Goal: Task Accomplishment & Management: Complete application form

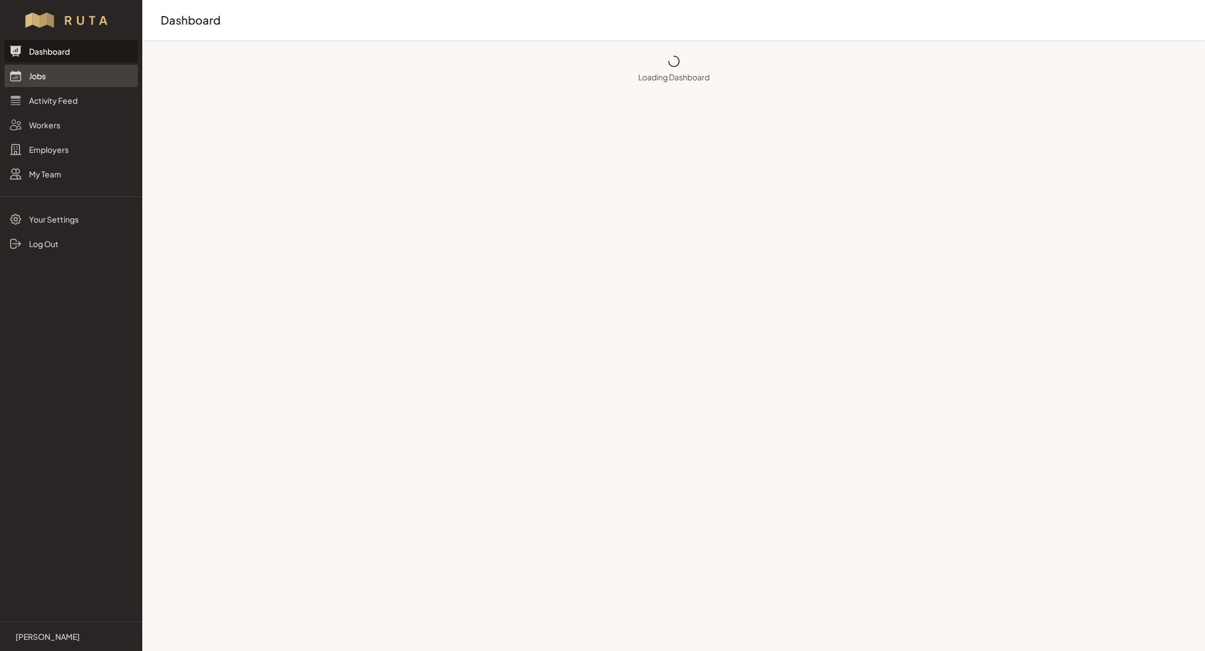
click at [49, 74] on link "Jobs" at bounding box center [70, 76] width 133 height 22
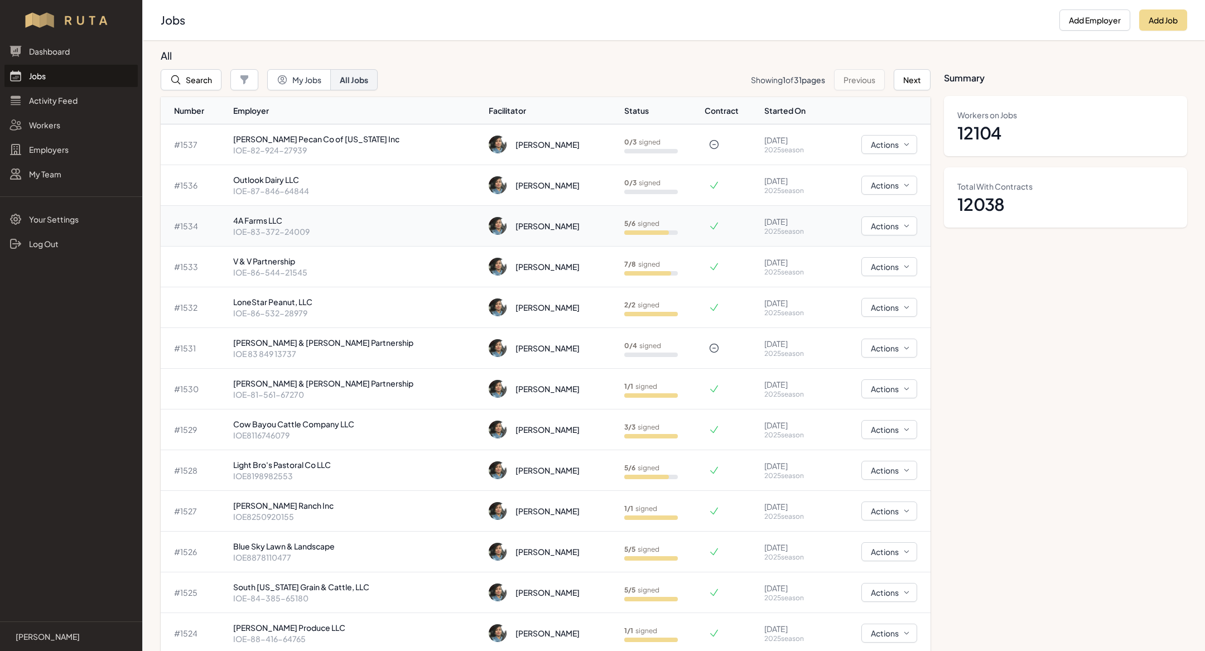
click at [327, 215] on p "4A Farms LLC" at bounding box center [356, 220] width 247 height 11
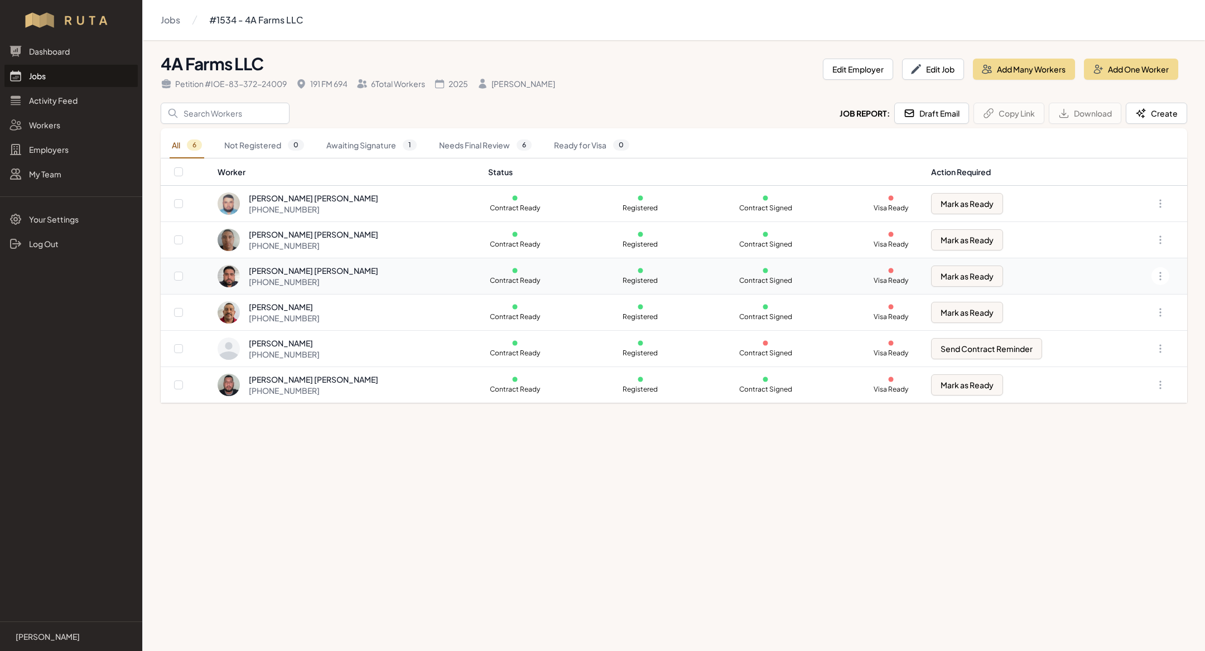
click at [379, 269] on div "Jesus Fernando Villa Armendariz +1 806 333 2786" at bounding box center [346, 276] width 257 height 22
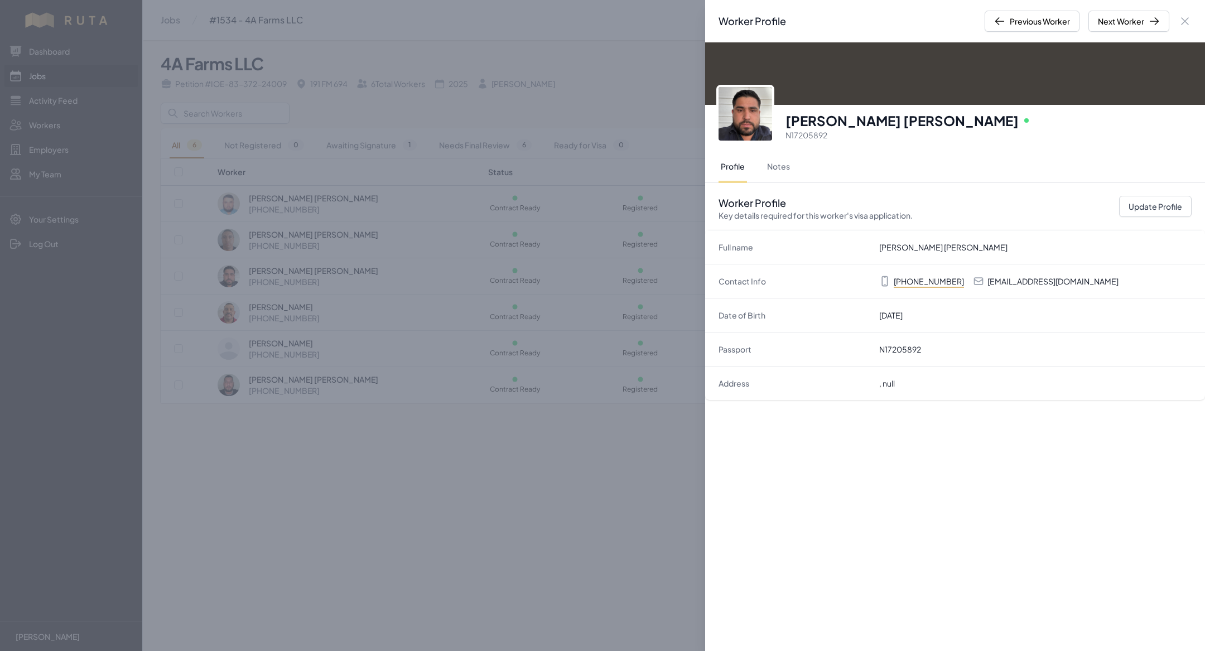
click at [754, 108] on img at bounding box center [745, 114] width 54 height 54
click at [1149, 27] on button "Next Worker" at bounding box center [1128, 21] width 81 height 21
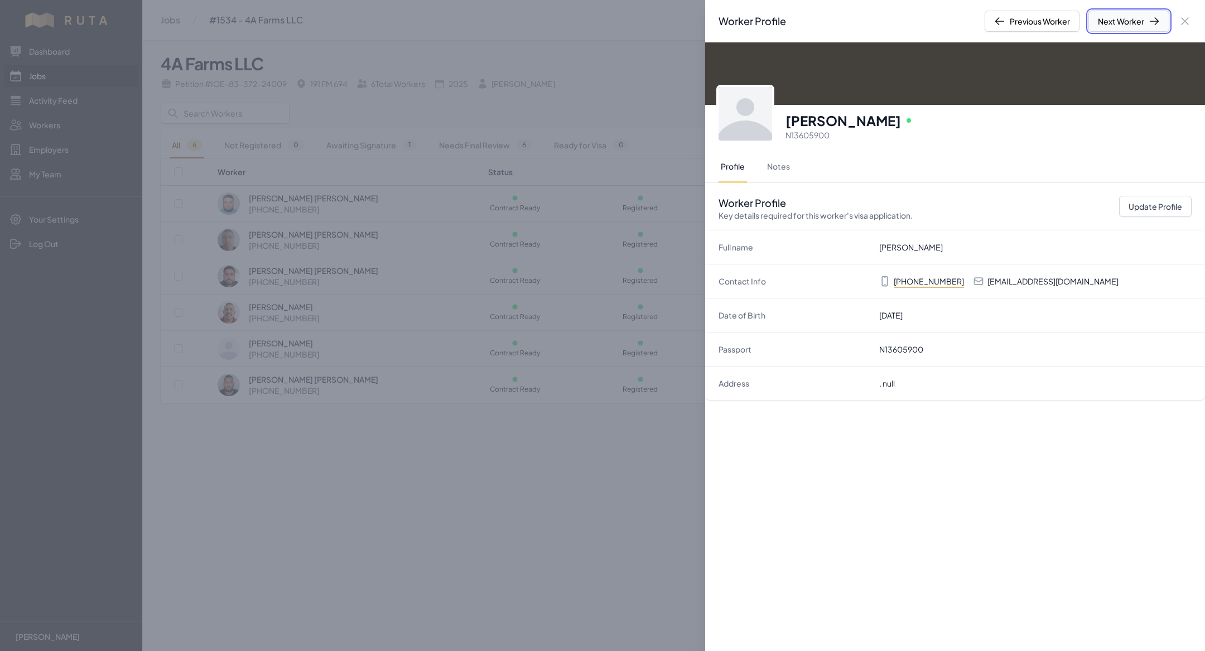
click at [1149, 27] on button "Next Worker" at bounding box center [1128, 21] width 81 height 21
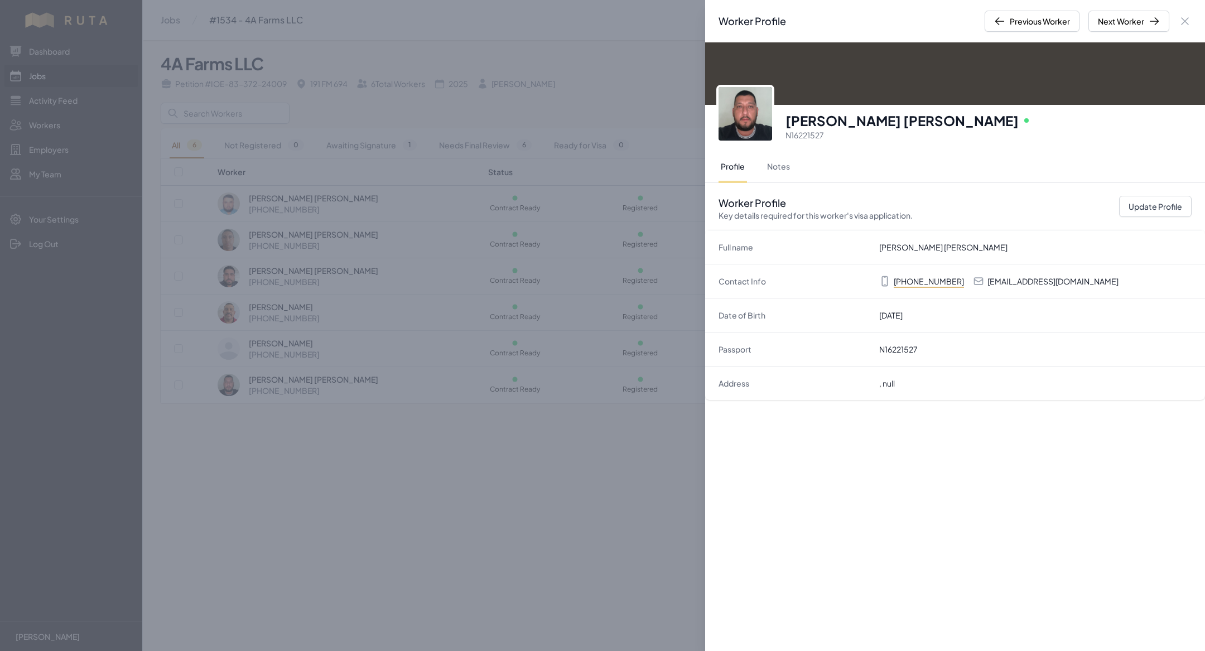
click at [480, 149] on div "Worker Profile Previous Worker Next Worker Close panel Josue Yovany Acasio Isla…" at bounding box center [602, 325] width 1205 height 651
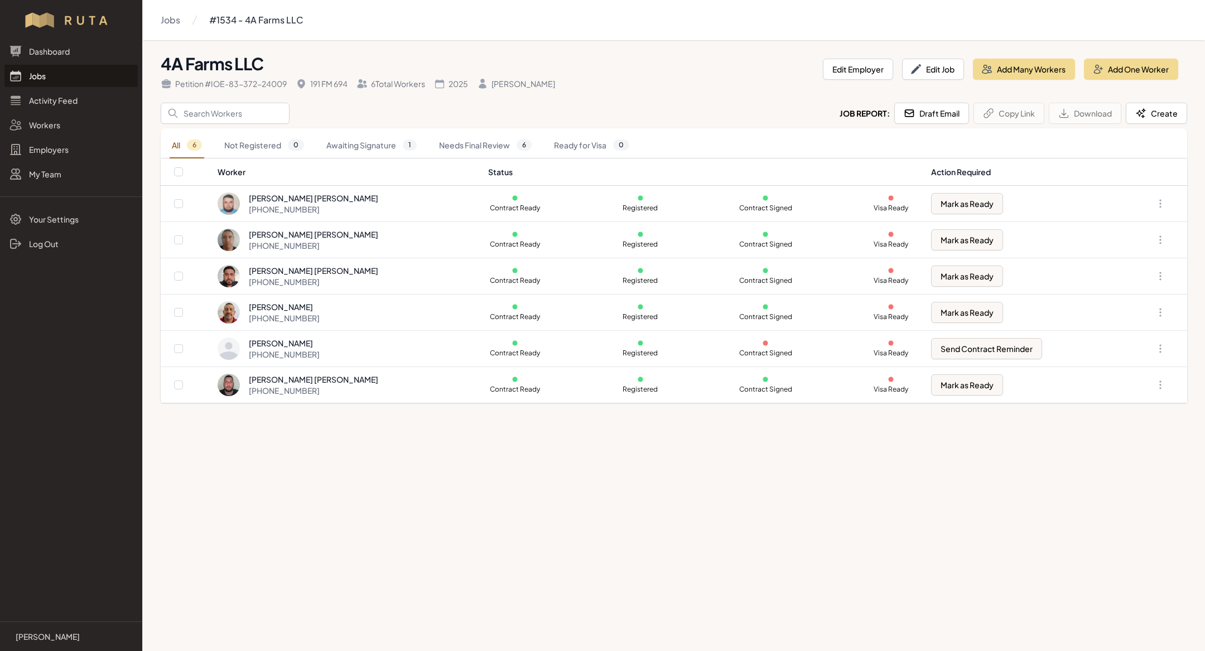
click at [90, 77] on link "Jobs" at bounding box center [70, 76] width 133 height 22
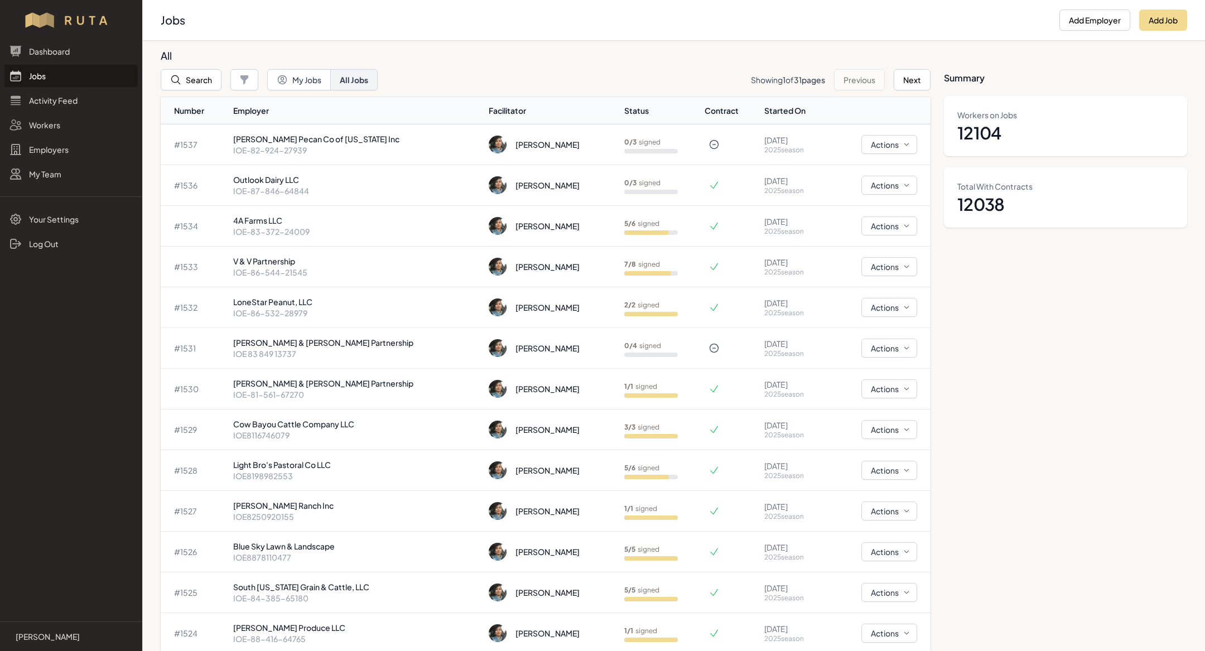
click at [79, 84] on link "Jobs" at bounding box center [70, 76] width 133 height 22
click at [345, 86] on button "All Jobs" at bounding box center [353, 79] width 47 height 21
click at [305, 86] on button "My Jobs" at bounding box center [299, 79] width 64 height 21
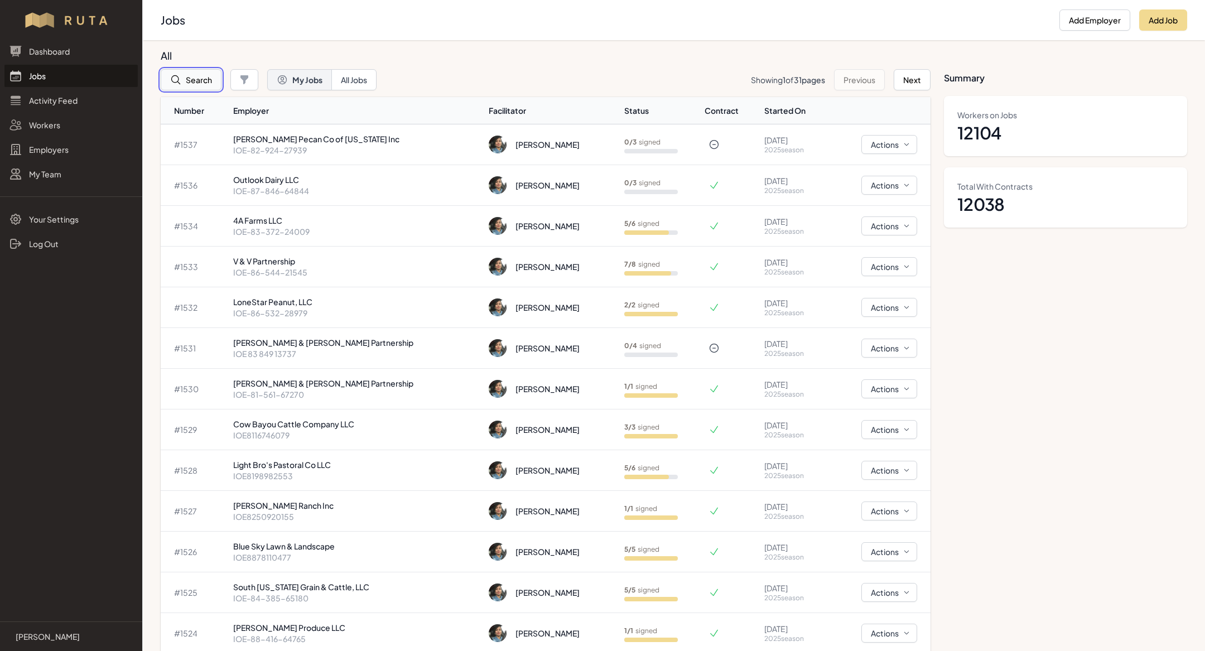
click at [212, 82] on button "Search" at bounding box center [191, 79] width 61 height 21
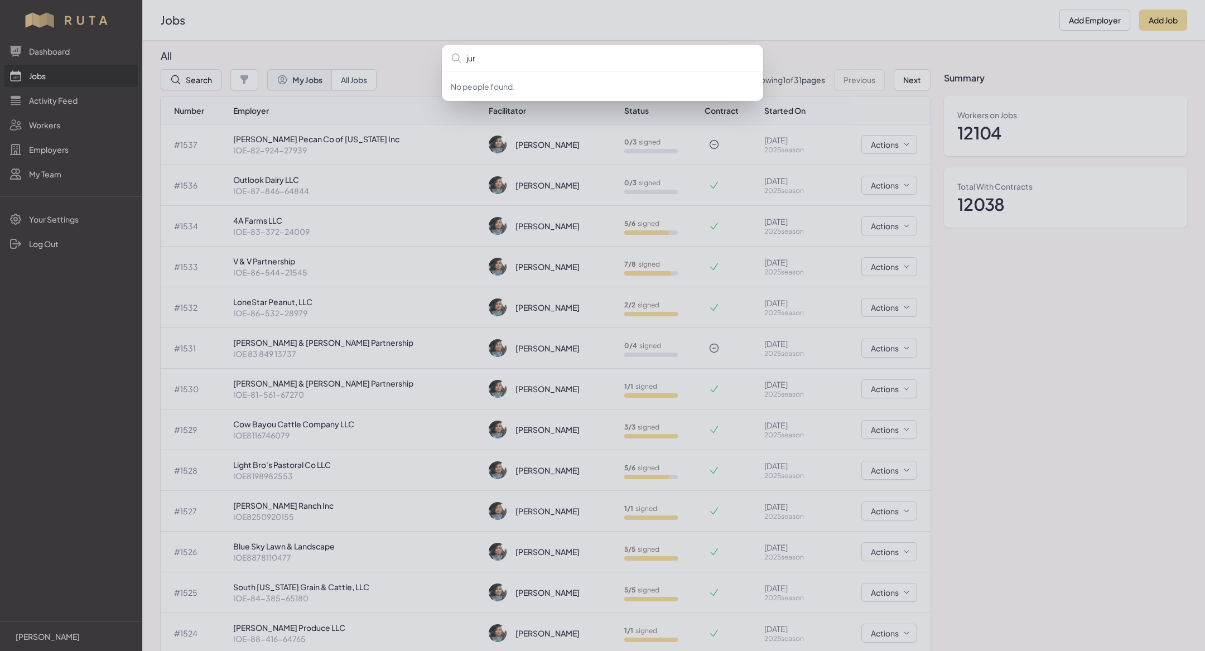
type input "juri"
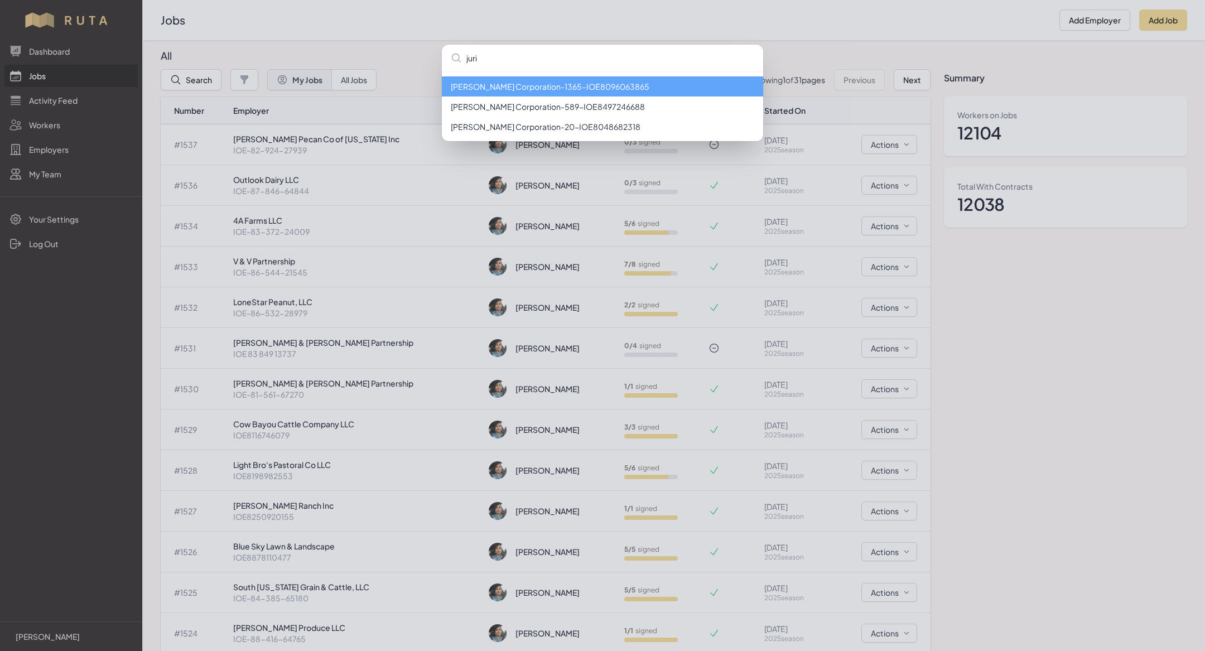
click at [491, 85] on li "[PERSON_NAME] Corporation - 1365 - IOE8096063865" at bounding box center [602, 86] width 321 height 20
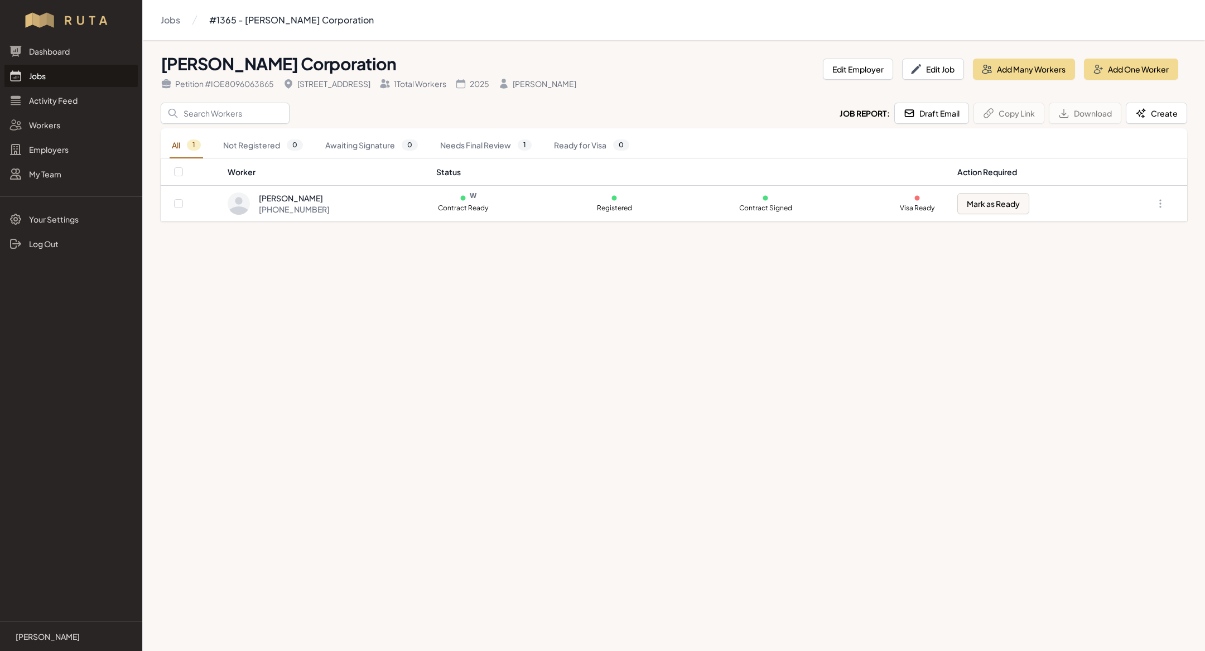
click at [92, 85] on link "Jobs" at bounding box center [70, 76] width 133 height 22
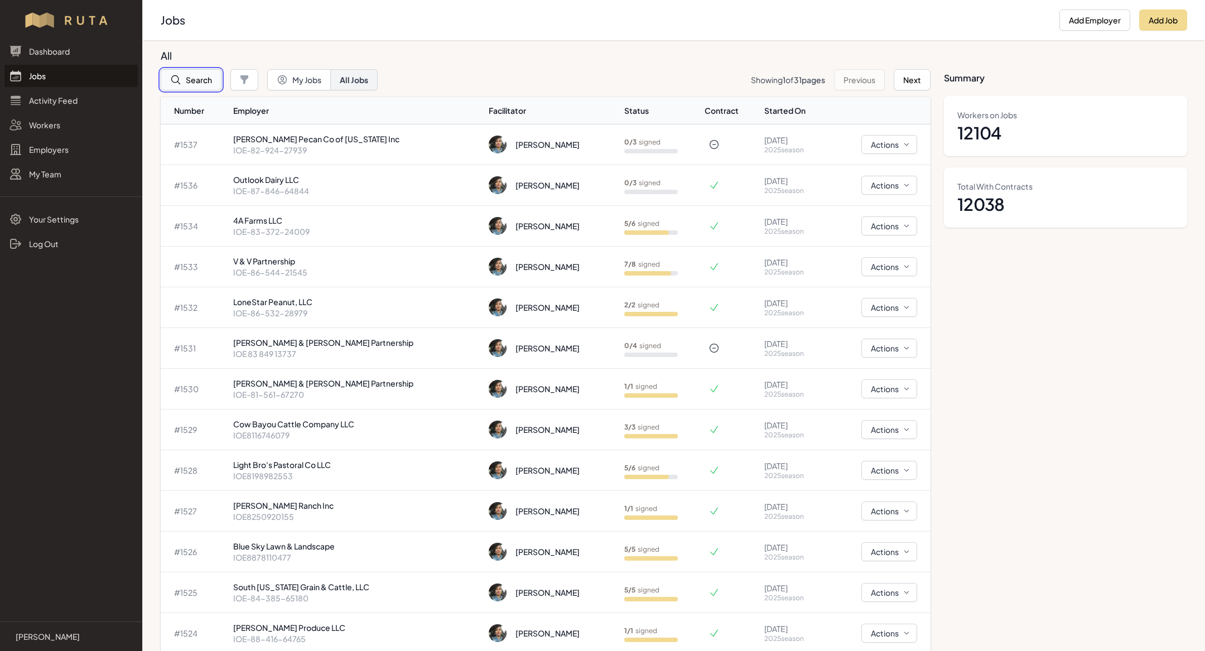
click at [206, 84] on button "Search" at bounding box center [191, 79] width 61 height 21
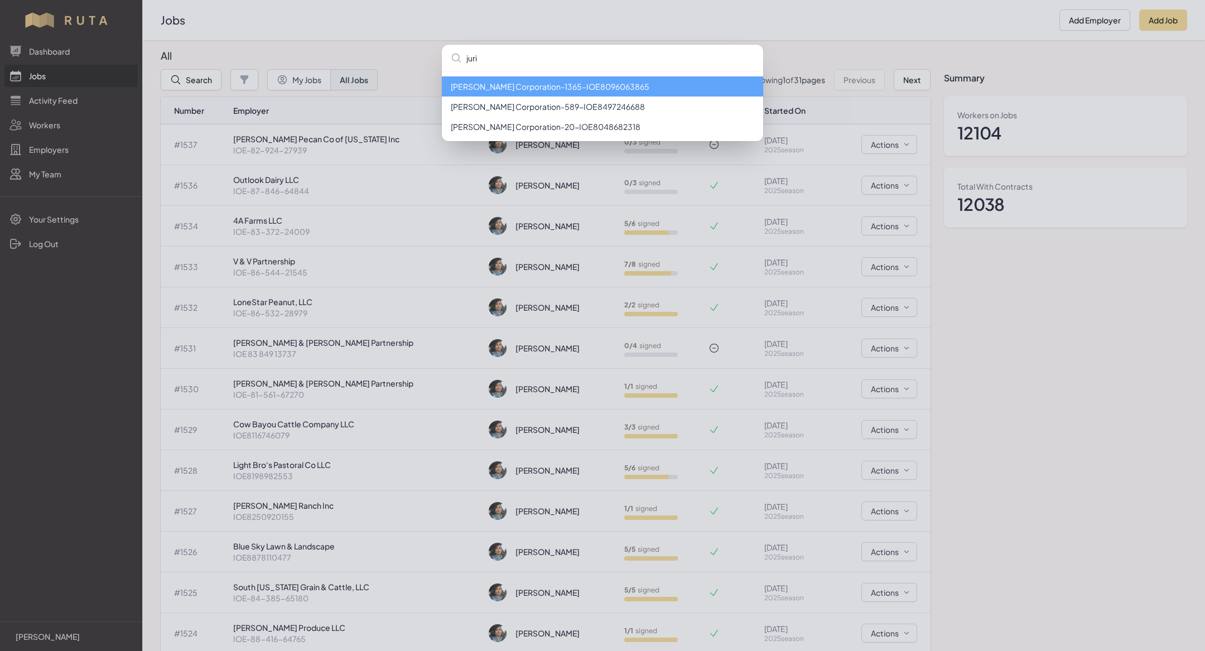
type input "juri"
click at [412, 32] on div "juri Jurica Corporation - 1365 - IOE8096063865 Jurica Corporation - 589 - IOE84…" at bounding box center [602, 325] width 1205 height 651
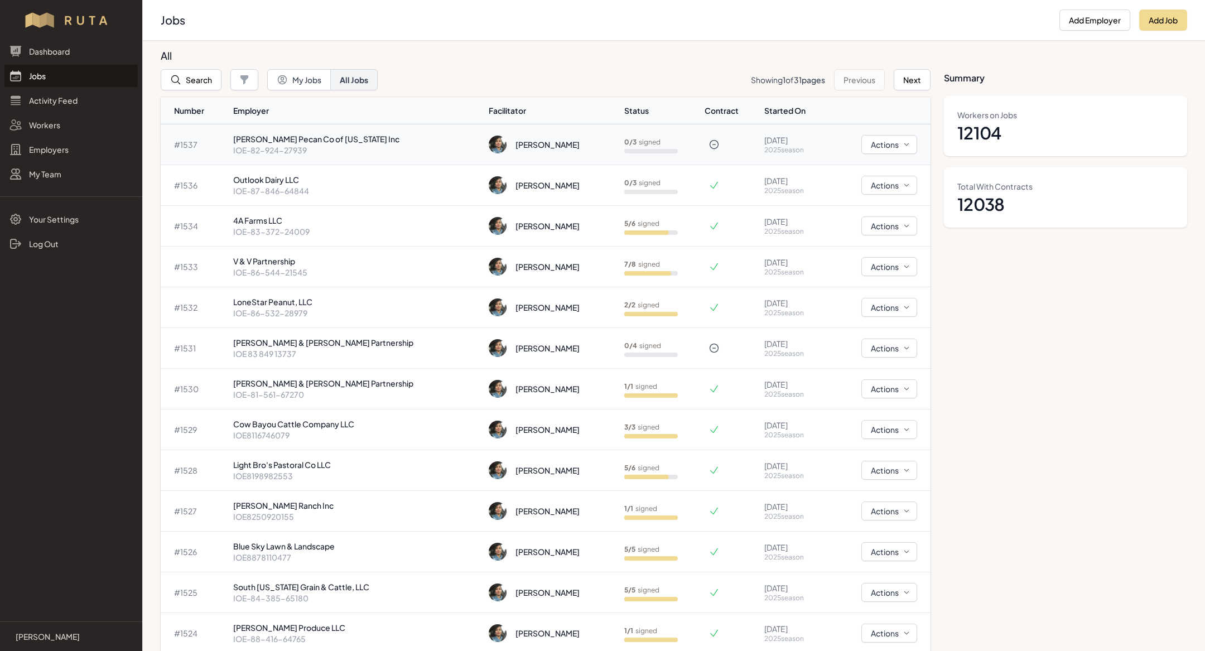
click at [324, 141] on p "[PERSON_NAME] Pecan Co of [US_STATE] Inc" at bounding box center [356, 138] width 247 height 11
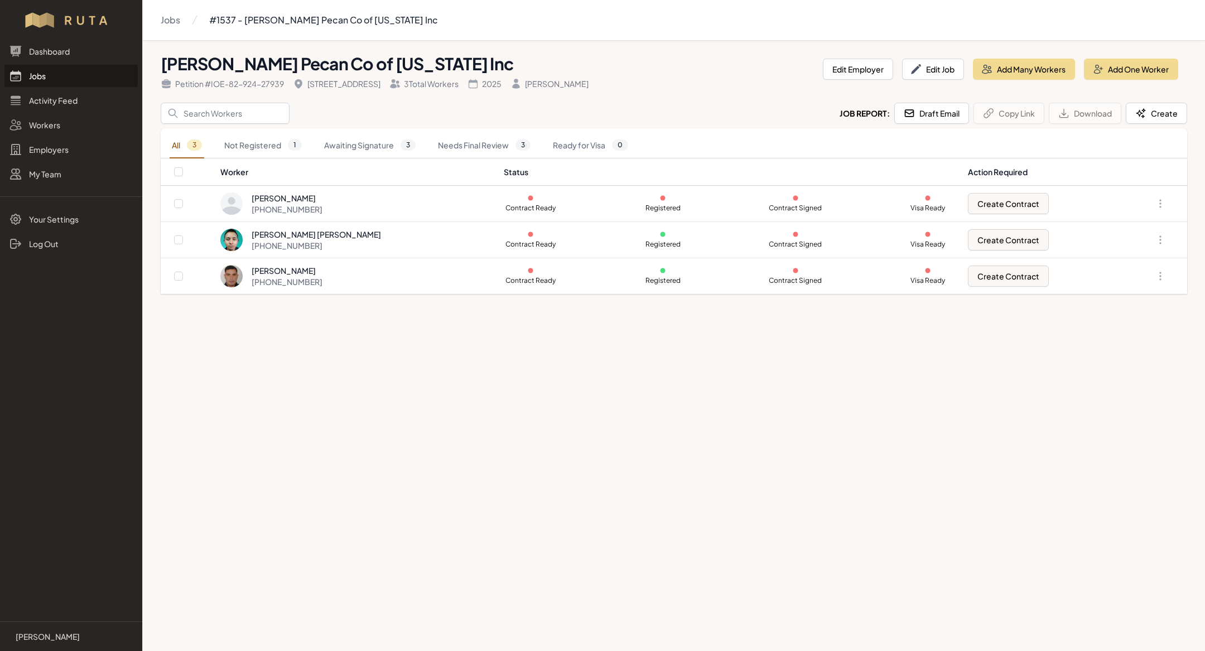
click at [84, 70] on link "Jobs" at bounding box center [70, 76] width 133 height 22
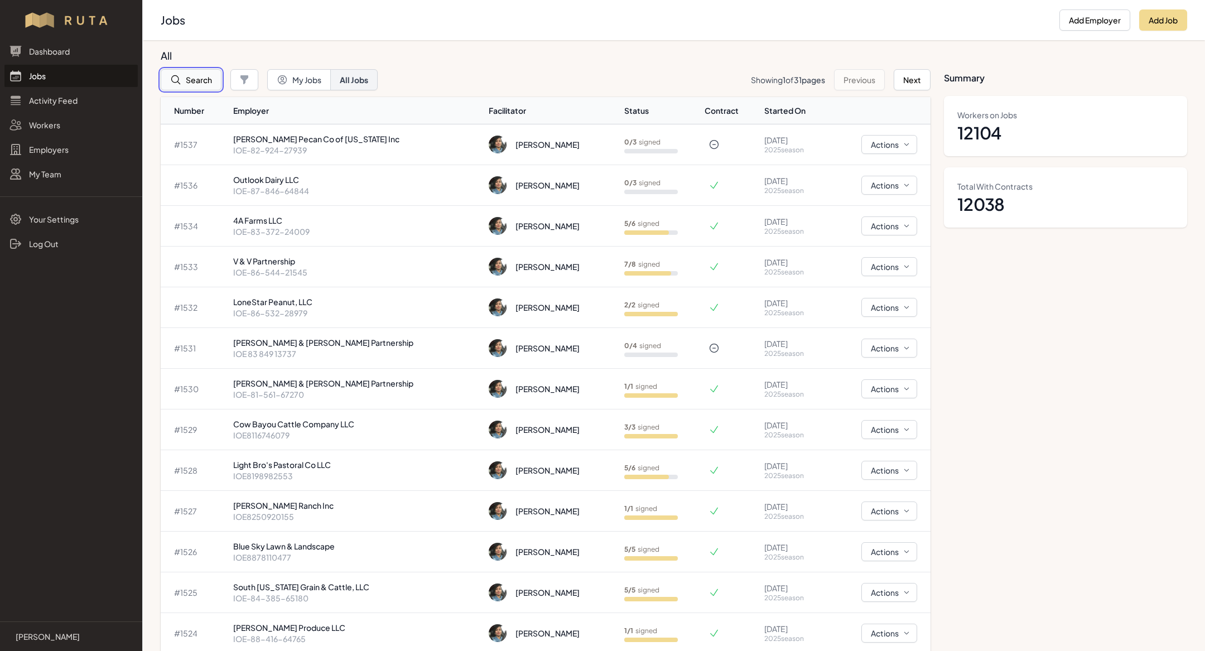
click at [192, 79] on button "Search" at bounding box center [191, 79] width 61 height 21
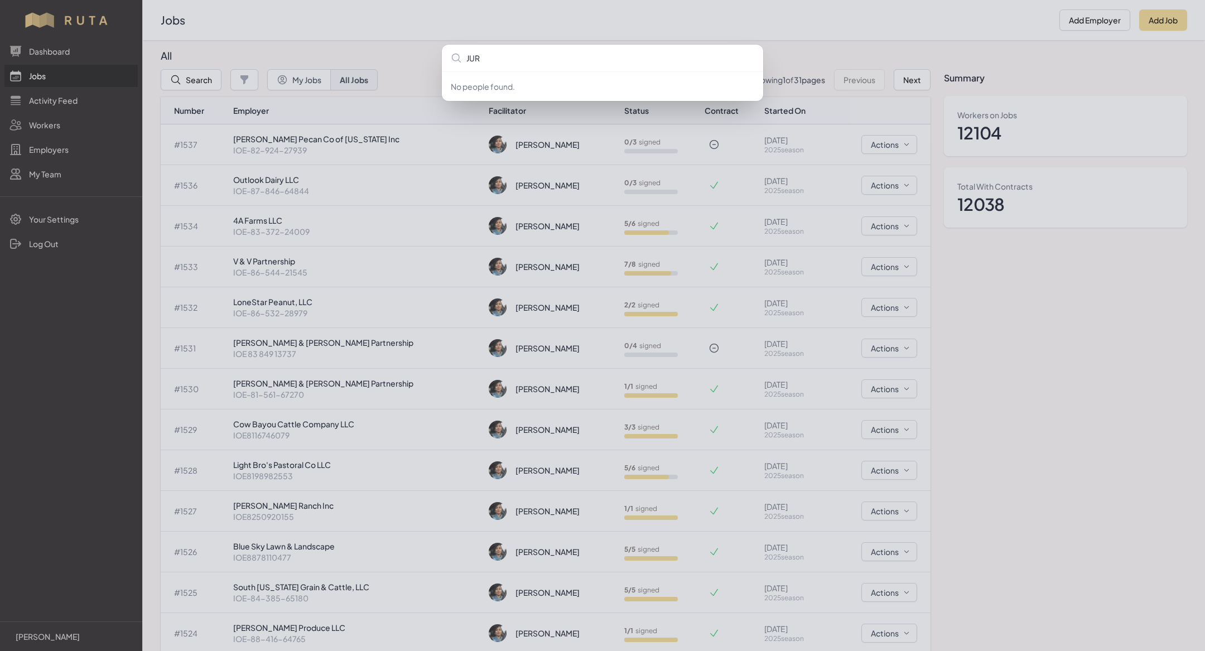
type input "JURI"
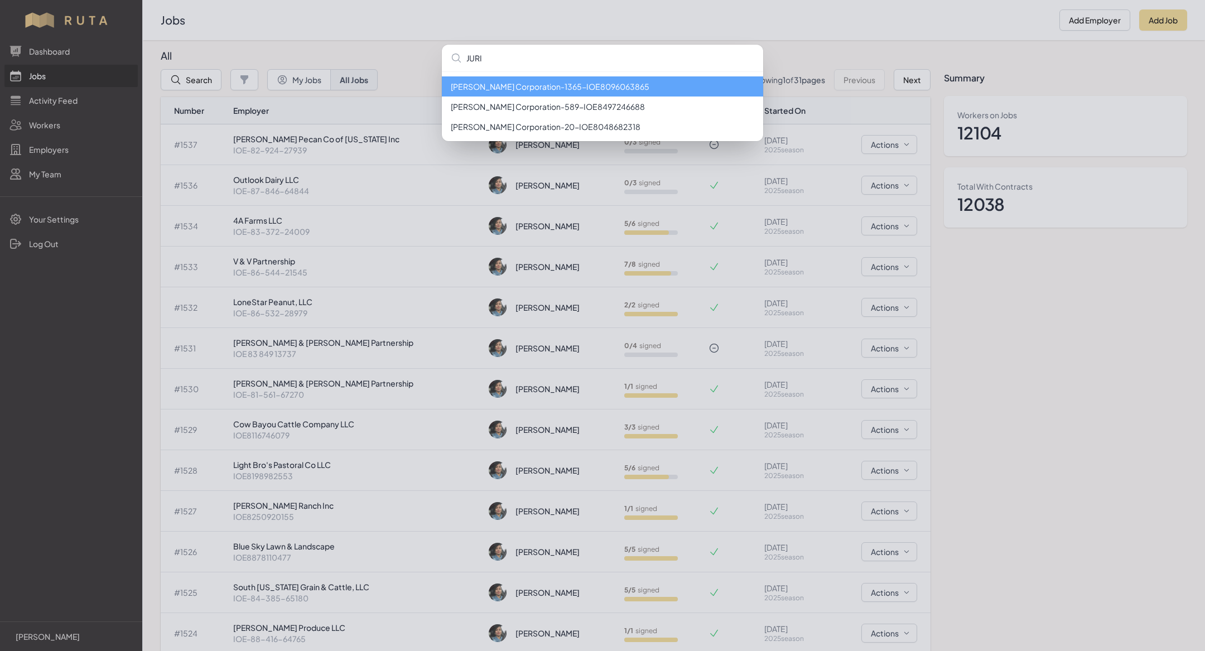
click at [495, 90] on li "[PERSON_NAME] Corporation - 1365 - IOE8096063865" at bounding box center [602, 86] width 321 height 20
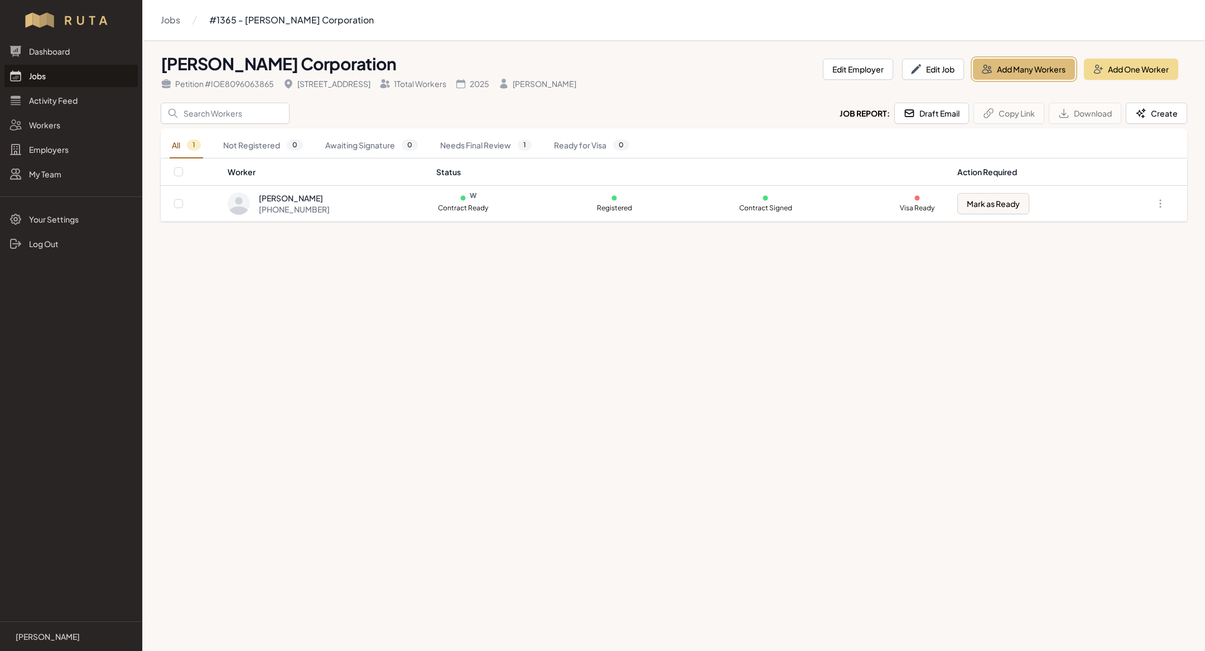
click at [1009, 66] on button "Add Many Workers" at bounding box center [1024, 69] width 102 height 21
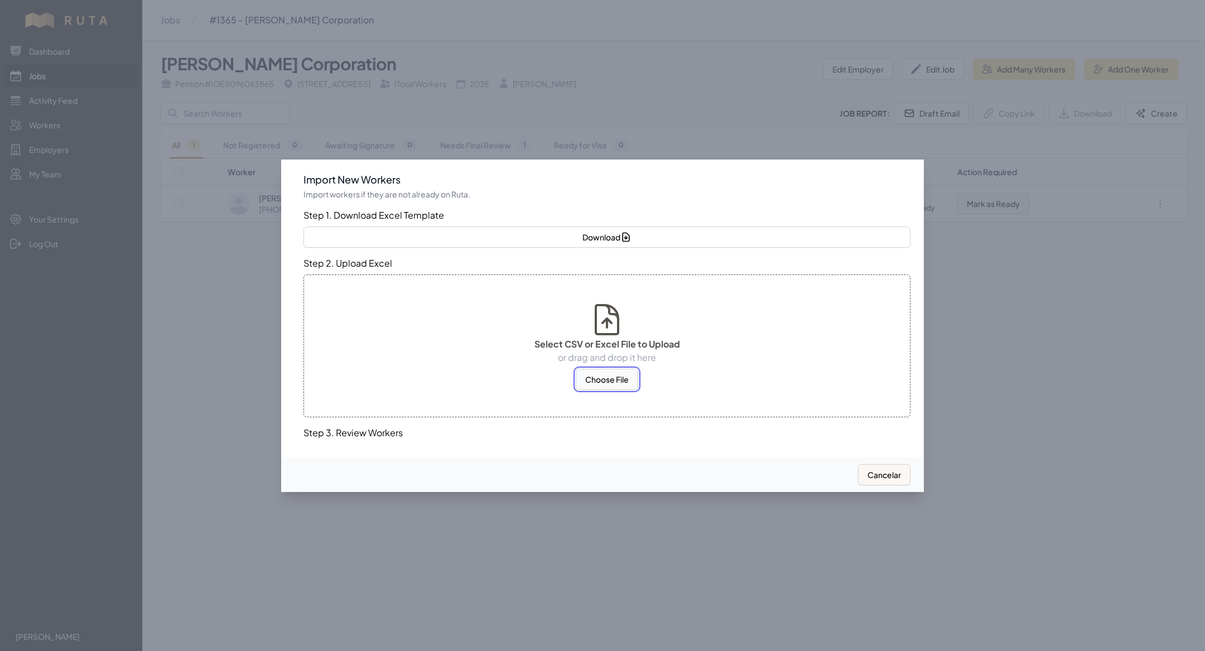
click at [613, 380] on button "Choose File" at bounding box center [607, 379] width 62 height 21
click at [601, 383] on button "Choose File" at bounding box center [607, 379] width 62 height 21
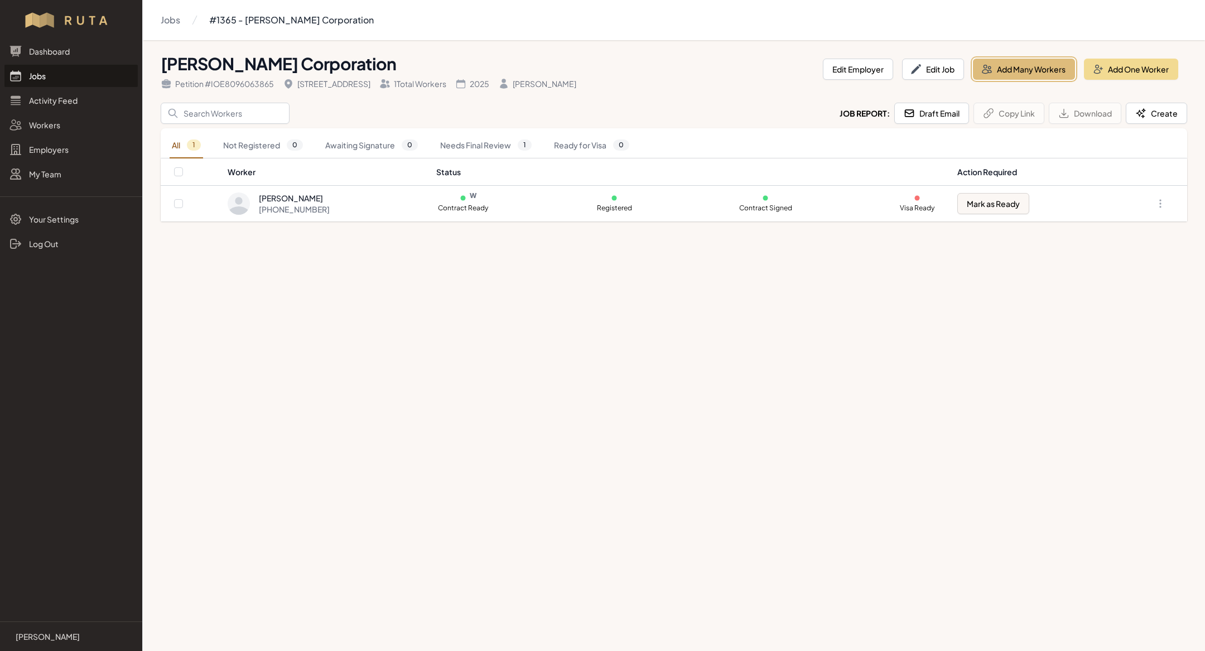
click at [1035, 68] on button "Add Many Workers" at bounding box center [1024, 69] width 102 height 21
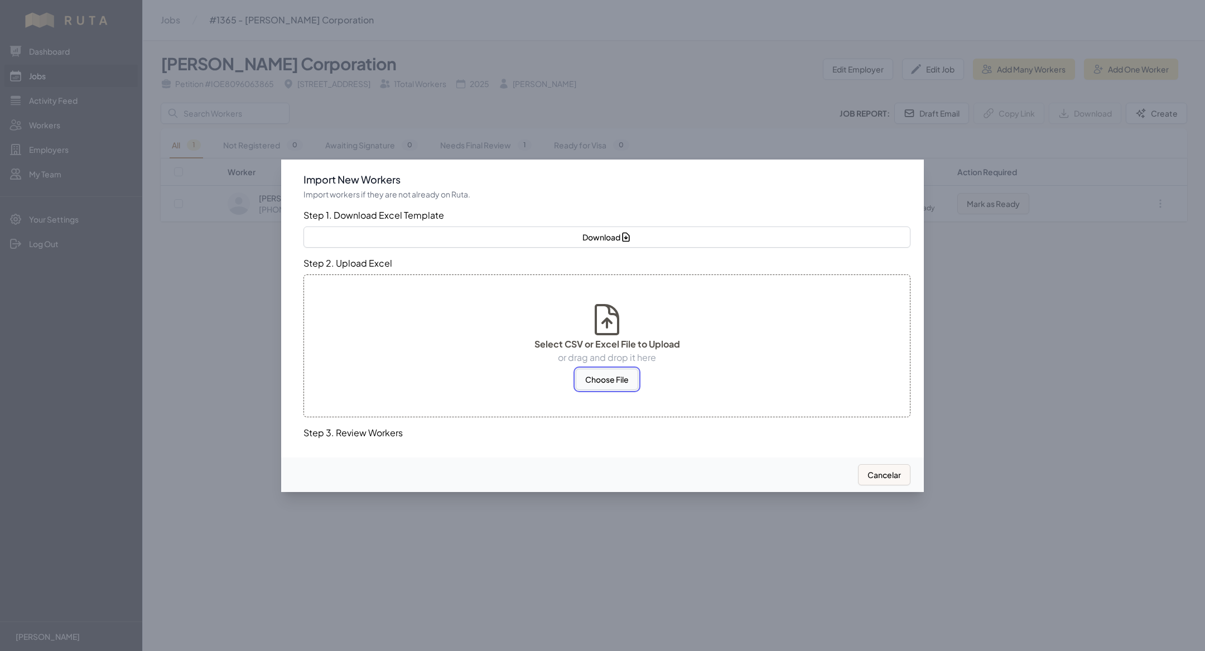
click at [612, 369] on button "Choose File" at bounding box center [607, 379] width 62 height 21
select select "MX"
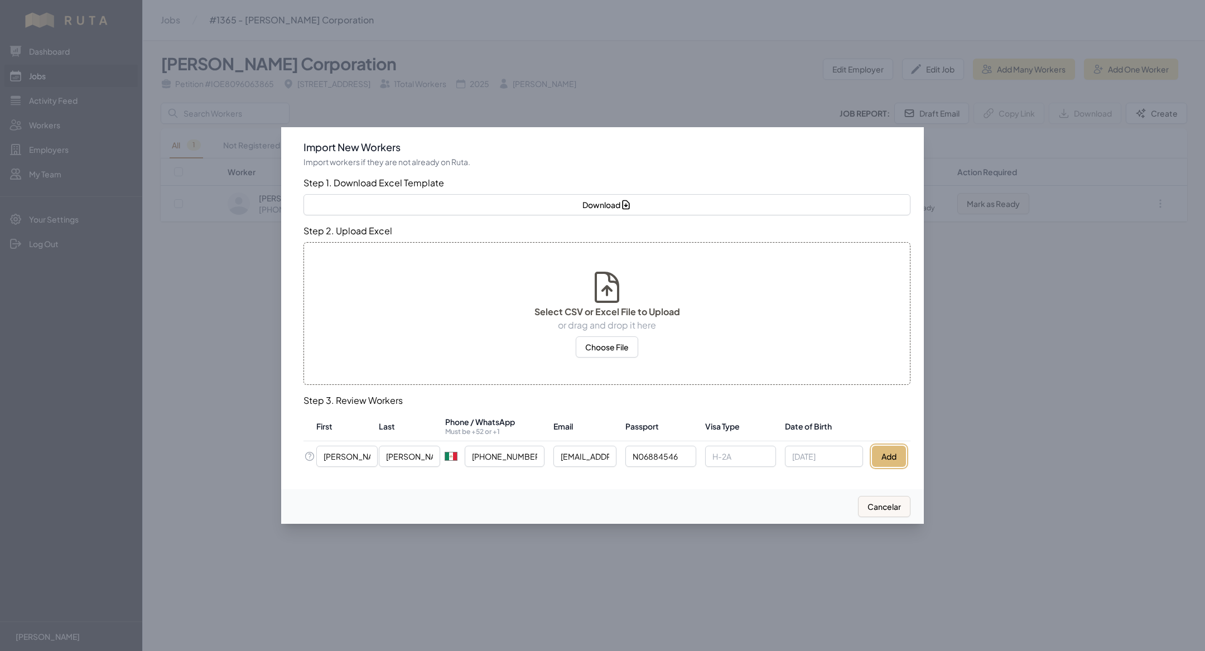
click at [885, 455] on button "Add" at bounding box center [889, 456] width 34 height 21
click at [214, 390] on div at bounding box center [602, 325] width 1205 height 651
